Goal: Navigation & Orientation: Find specific page/section

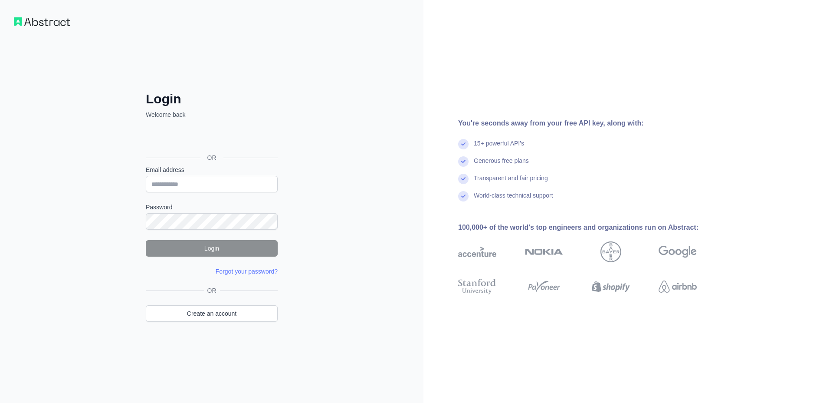
click at [296, 79] on div "Login Welcome back OR Email address Password Login Forgot your password? Please…" at bounding box center [212, 201] width 424 height 403
click at [229, 140] on span "Sign in with Google" at bounding box center [216, 138] width 54 height 9
click at [194, 185] on input "Email address" at bounding box center [212, 184] width 132 height 16
type input "**********"
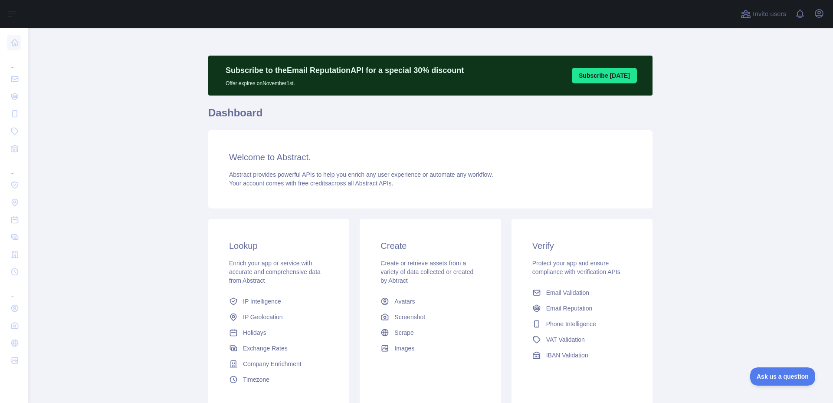
click at [177, 122] on main "Subscribe to the Email Reputation API for a special 30 % discount Offer expires…" at bounding box center [430, 215] width 805 height 375
click at [75, 74] on main "Subscribe to the Email Reputation API for a special 30 % discount Offer expires…" at bounding box center [430, 215] width 805 height 375
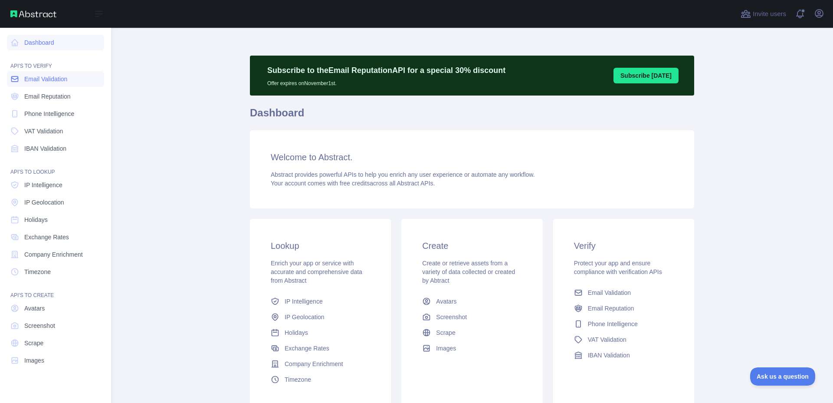
click at [49, 79] on span "Email Validation" at bounding box center [45, 79] width 43 height 9
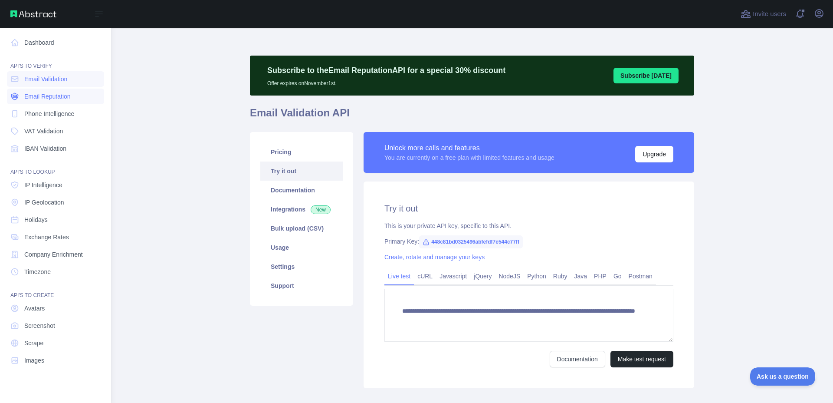
click at [47, 94] on span "Email Reputation" at bounding box center [47, 96] width 46 height 9
click at [49, 109] on span "Phone Intelligence" at bounding box center [49, 113] width 50 height 9
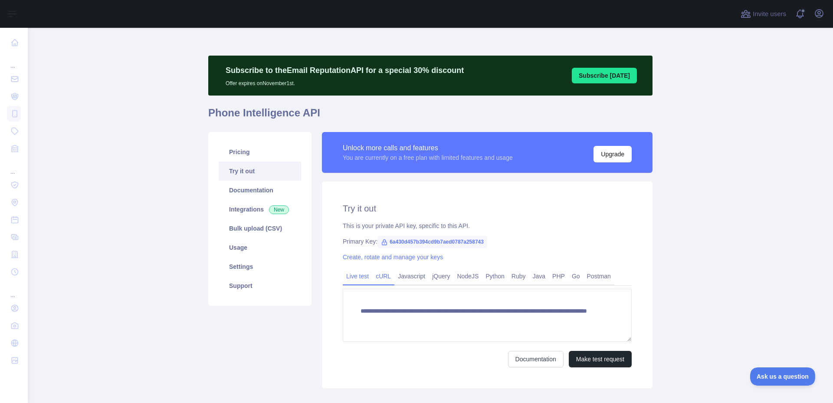
click at [381, 274] on link "cURL" at bounding box center [383, 276] width 22 height 14
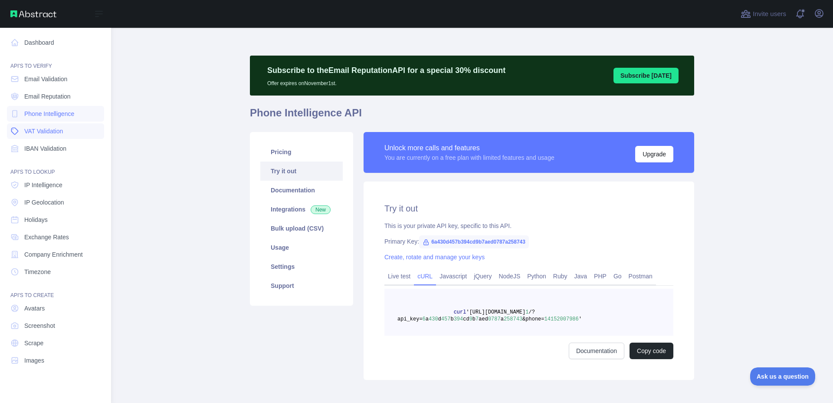
click at [57, 128] on span "VAT Validation" at bounding box center [43, 131] width 39 height 9
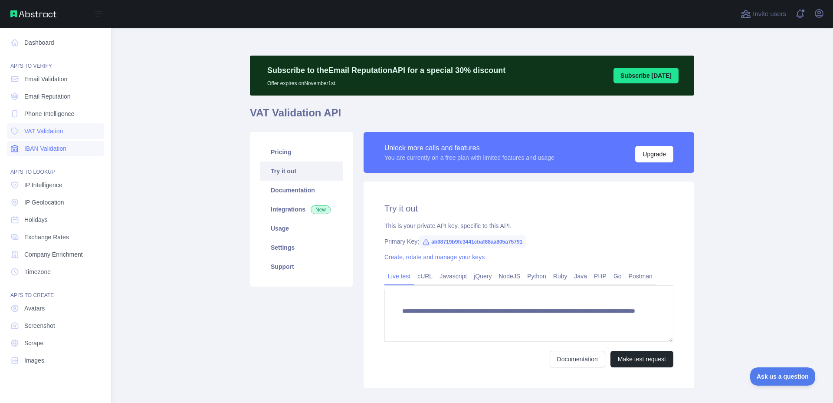
click at [55, 149] on span "IBAN Validation" at bounding box center [45, 148] width 42 height 9
click at [52, 186] on span "IP Intelligence" at bounding box center [43, 185] width 38 height 9
click at [52, 204] on span "IP Geolocation" at bounding box center [44, 202] width 40 height 9
click at [46, 221] on span "Holidays" at bounding box center [35, 219] width 23 height 9
click at [46, 237] on span "Exchange Rates" at bounding box center [46, 237] width 45 height 9
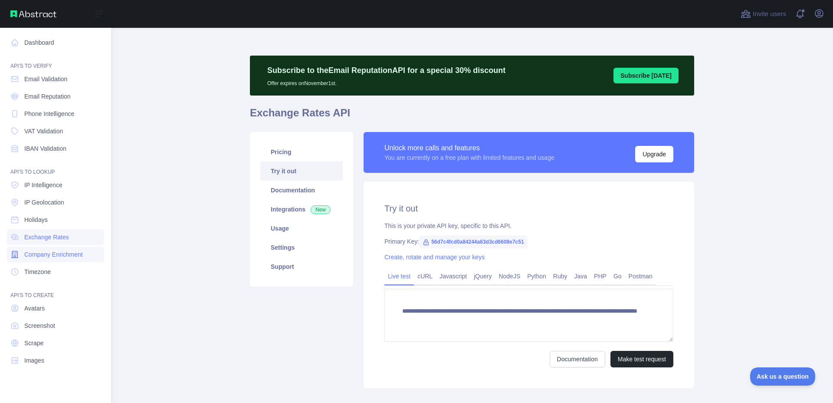
click at [47, 248] on link "Company Enrichment" at bounding box center [55, 255] width 97 height 16
click at [41, 42] on link "Dashboard" at bounding box center [55, 43] width 97 height 16
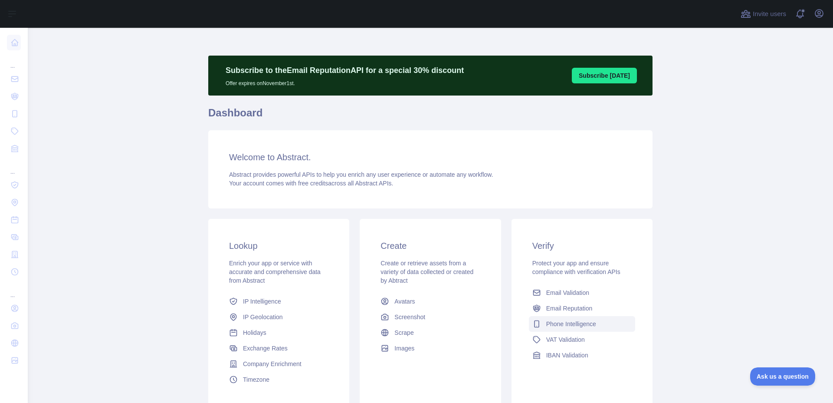
click at [578, 325] on span "Phone Intelligence" at bounding box center [571, 323] width 50 height 9
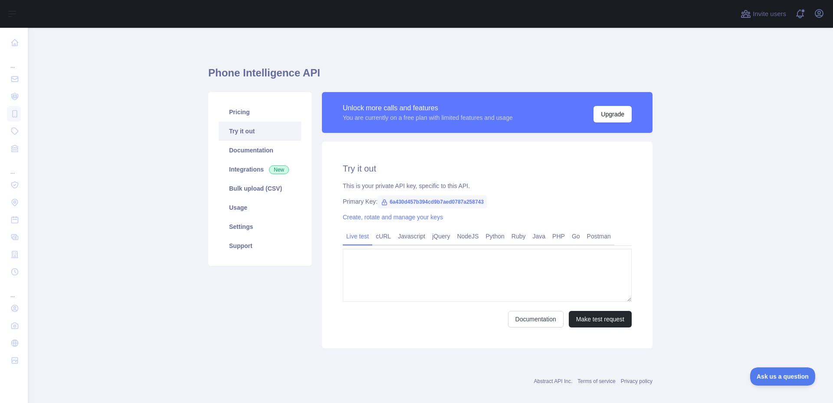
type textarea "**********"
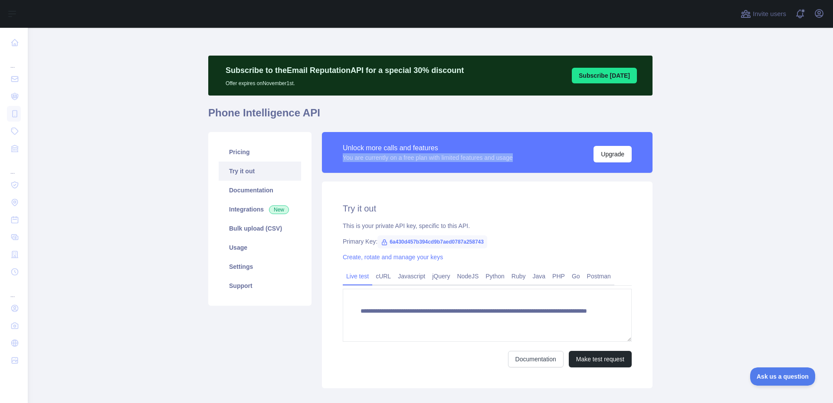
drag, startPoint x: 332, startPoint y: 158, endPoint x: 525, endPoint y: 157, distance: 193.6
click at [525, 157] on div "Unlock more calls and features You are currently on a free plan with limited fe…" at bounding box center [487, 152] width 331 height 41
click at [525, 157] on div "Unlock more calls and features You are currently on a free plan with limited fe…" at bounding box center [487, 152] width 289 height 20
drag, startPoint x: 402, startPoint y: 243, endPoint x: 522, endPoint y: 237, distance: 120.0
click at [517, 239] on div "Primary Key: 6a430d457b394cd9b7aed0787a258743" at bounding box center [487, 241] width 289 height 9
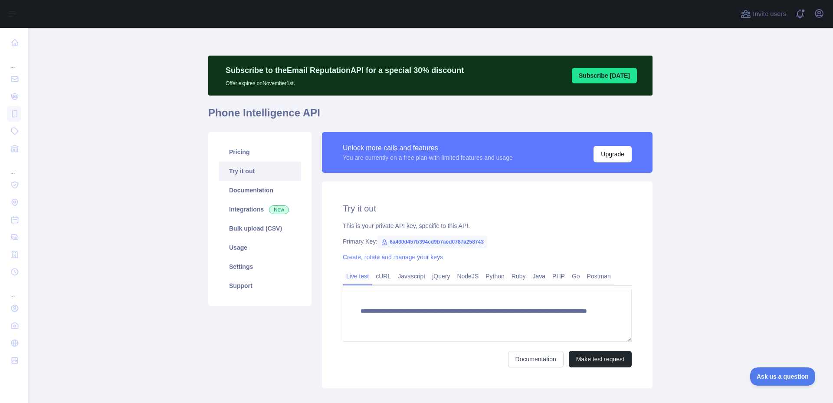
click at [522, 236] on div "**********" at bounding box center [487, 284] width 331 height 207
click at [249, 194] on link "Documentation" at bounding box center [260, 190] width 82 height 19
click at [148, 135] on main "**********" at bounding box center [430, 215] width 805 height 375
click at [440, 102] on div "**********" at bounding box center [430, 225] width 444 height 338
click at [115, 89] on main "**********" at bounding box center [430, 215] width 805 height 375
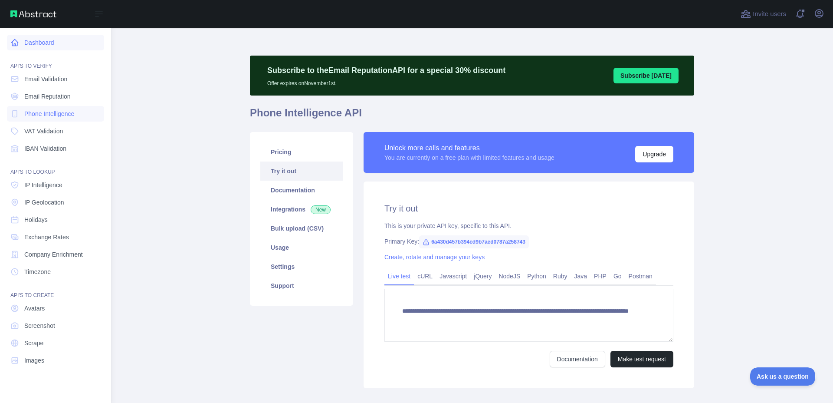
click at [44, 42] on link "Dashboard" at bounding box center [55, 43] width 97 height 16
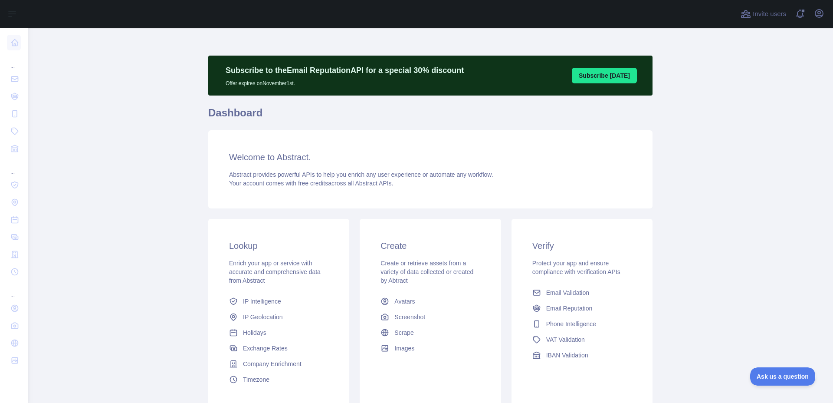
click at [254, 115] on h1 "Dashboard" at bounding box center [430, 116] width 444 height 21
drag, startPoint x: 216, startPoint y: 151, endPoint x: 369, endPoint y: 162, distance: 153.5
click at [369, 162] on div "Welcome to Abstract. Abstract provides powerful APIs to help you enrich any use…" at bounding box center [430, 169] width 444 height 78
click at [369, 162] on h3 "Welcome to Abstract." at bounding box center [430, 157] width 403 height 12
click at [463, 239] on div "Create Create or retrieve assets from a variety of data collected or created by…" at bounding box center [430, 298] width 141 height 158
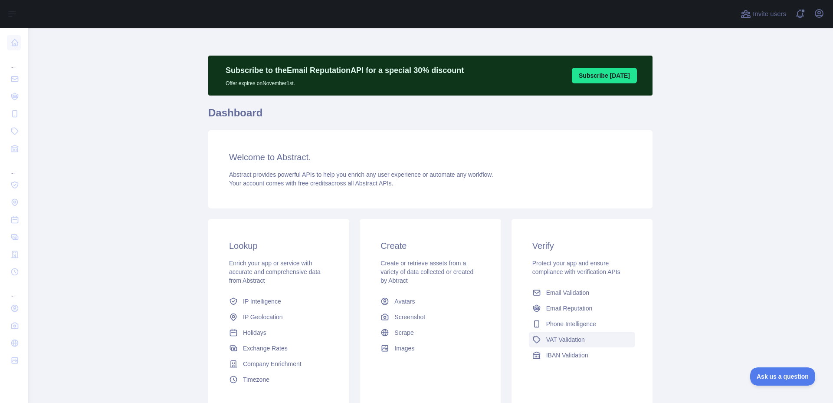
click at [565, 341] on span "VAT Validation" at bounding box center [565, 339] width 39 height 9
click at [566, 307] on span "Email Reputation" at bounding box center [569, 308] width 46 height 9
click at [583, 324] on span "Phone Intelligence" at bounding box center [571, 323] width 50 height 9
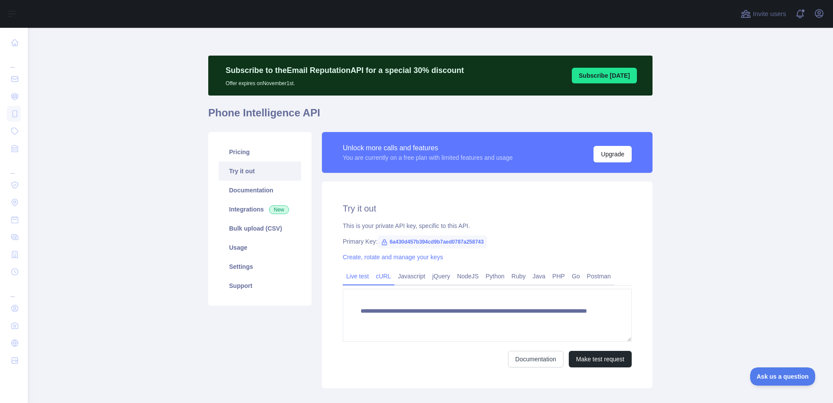
click at [389, 275] on link "cURL" at bounding box center [383, 276] width 22 height 14
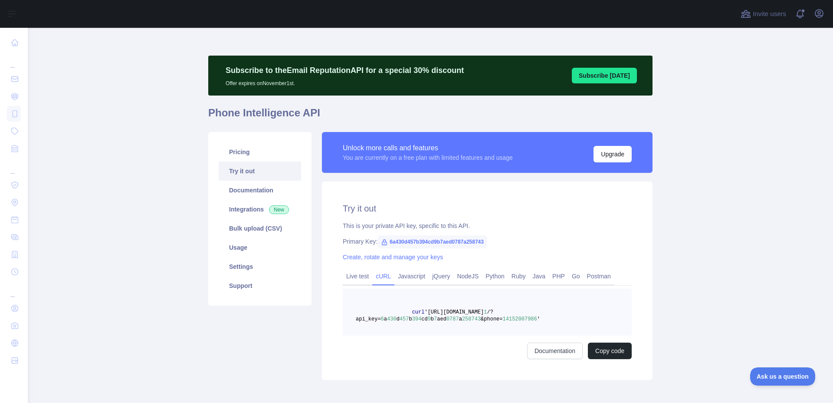
click at [506, 220] on div "Try it out This is your private API key, specific to this API. Primary Key: 6a4…" at bounding box center [487, 280] width 331 height 198
click at [240, 208] on link "Integrations New" at bounding box center [260, 209] width 82 height 19
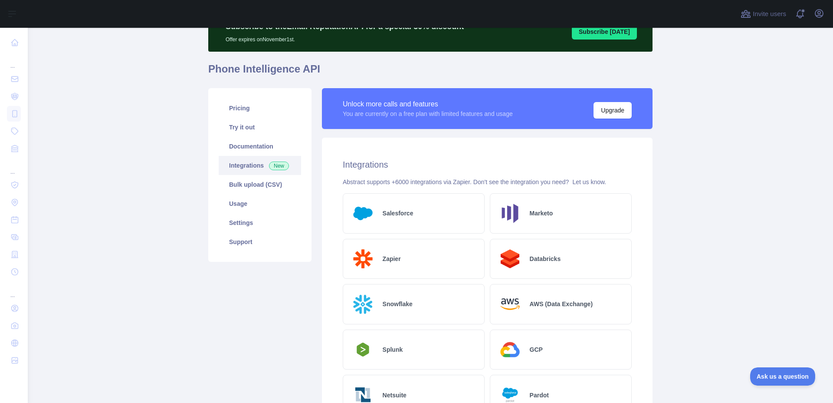
scroll to position [51, 0]
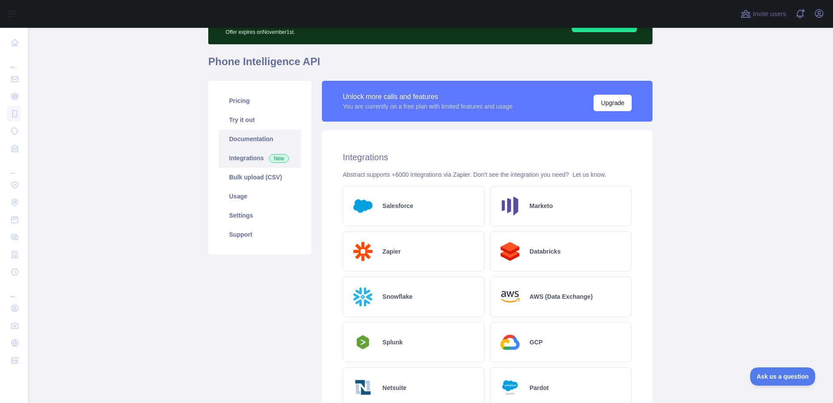
click at [243, 139] on link "Documentation" at bounding box center [260, 138] width 82 height 19
click at [184, 137] on main "Subscribe to the Email Reputation API for a special 30 % discount Offer expires…" at bounding box center [430, 215] width 805 height 375
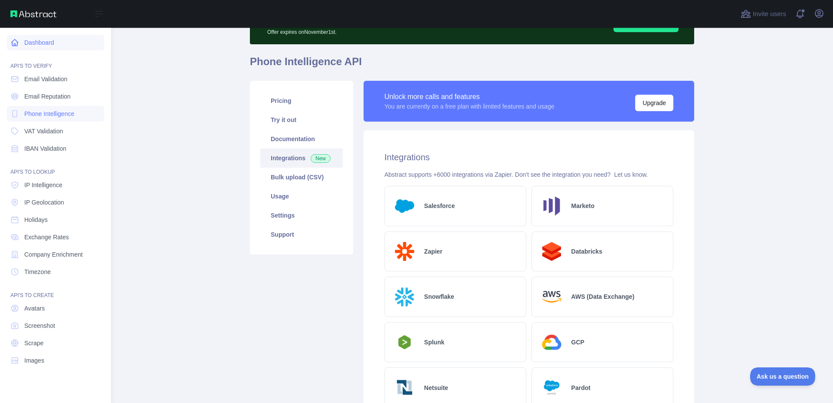
click at [10, 39] on link "Dashboard" at bounding box center [55, 43] width 97 height 16
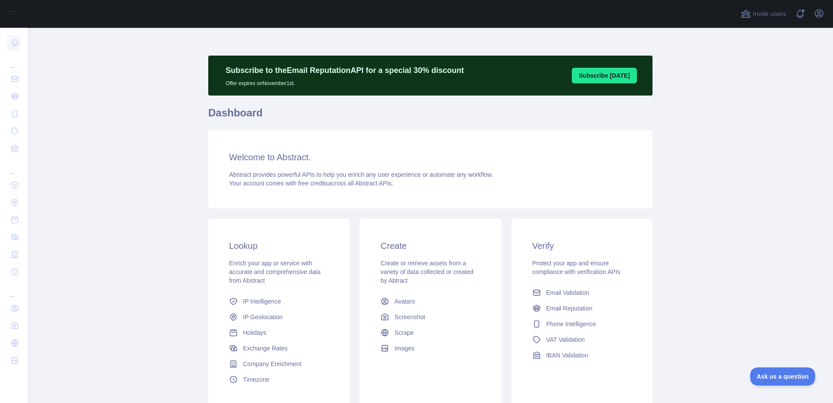
drag, startPoint x: 81, startPoint y: 145, endPoint x: 59, endPoint y: 145, distance: 22.6
click at [81, 145] on main "Subscribe to the Email Reputation API for a special 30 % discount Offer expires…" at bounding box center [430, 215] width 805 height 375
drag, startPoint x: 770, startPoint y: 56, endPoint x: 799, endPoint y: 31, distance: 37.8
click at [770, 56] on main "Subscribe to the Email Reputation API for a special 30 % discount Offer expires…" at bounding box center [430, 215] width 805 height 375
click at [822, 13] on icon "button" at bounding box center [819, 13] width 10 height 10
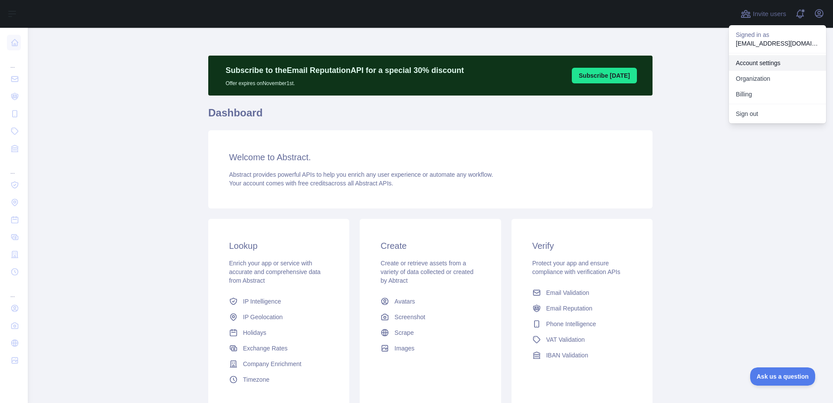
click at [760, 59] on link "Account settings" at bounding box center [777, 63] width 97 height 16
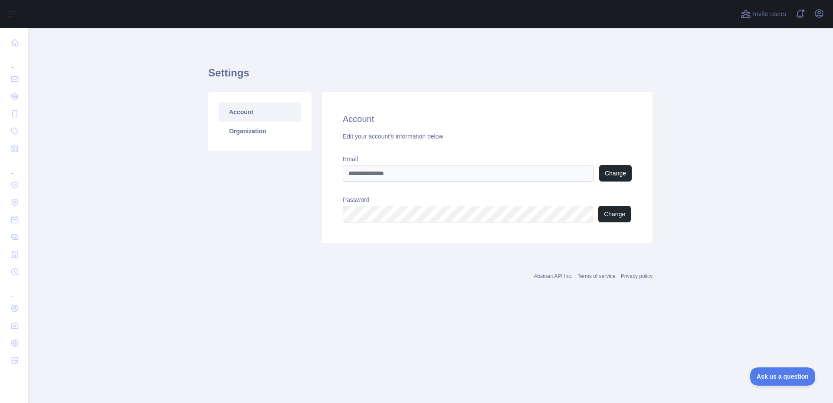
click at [596, 64] on div "Settings Account Organization Account Edit your account's information below Ema…" at bounding box center [430, 152] width 444 height 207
drag, startPoint x: 301, startPoint y: 273, endPoint x: 270, endPoint y: 152, distance: 124.1
click at [300, 270] on div "Abstract API Inc. Terms of service Privacy policy" at bounding box center [430, 270] width 444 height 31
click at [823, 12] on icon "button" at bounding box center [819, 14] width 8 height 8
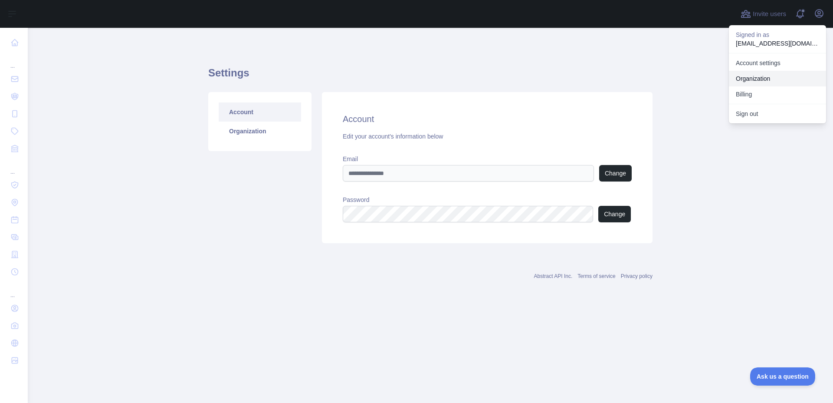
click at [763, 75] on link "Organization" at bounding box center [777, 79] width 97 height 16
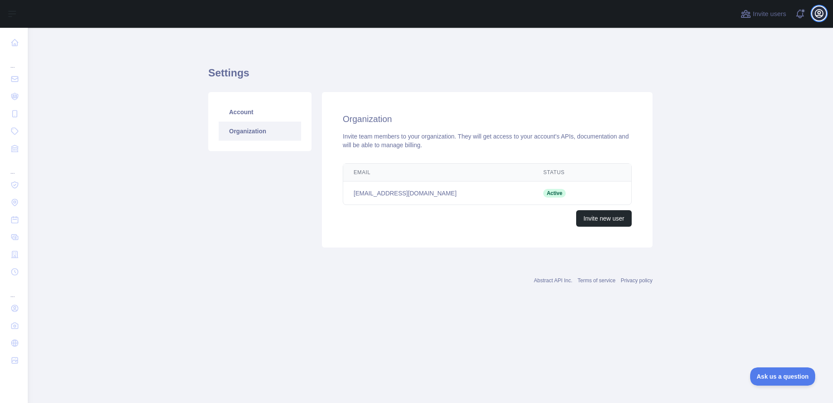
click at [819, 17] on icon "button" at bounding box center [819, 14] width 8 height 8
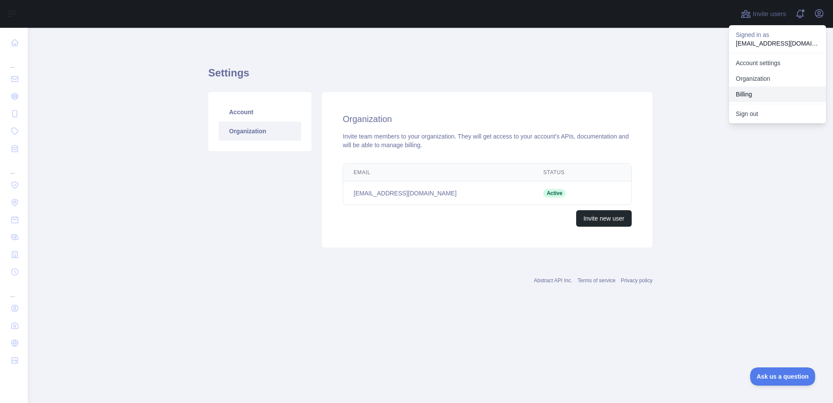
click at [760, 90] on button "Billing" at bounding box center [777, 94] width 97 height 16
